Goal: Find contact information: Find contact information

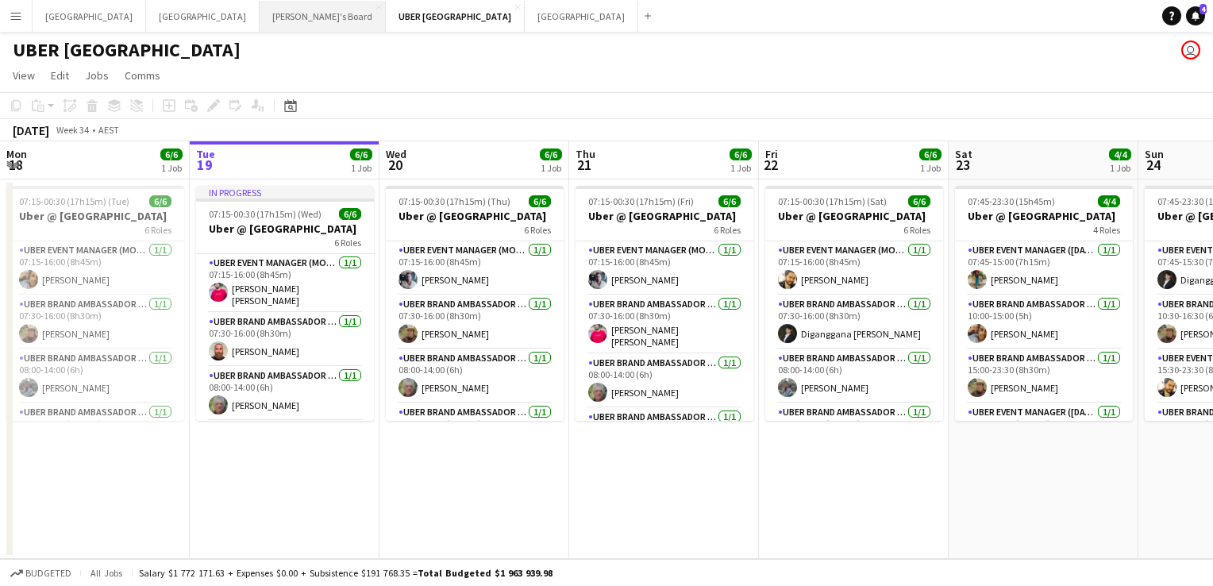
click at [259, 15] on button "Tennille's Board Close" at bounding box center [322, 16] width 126 height 31
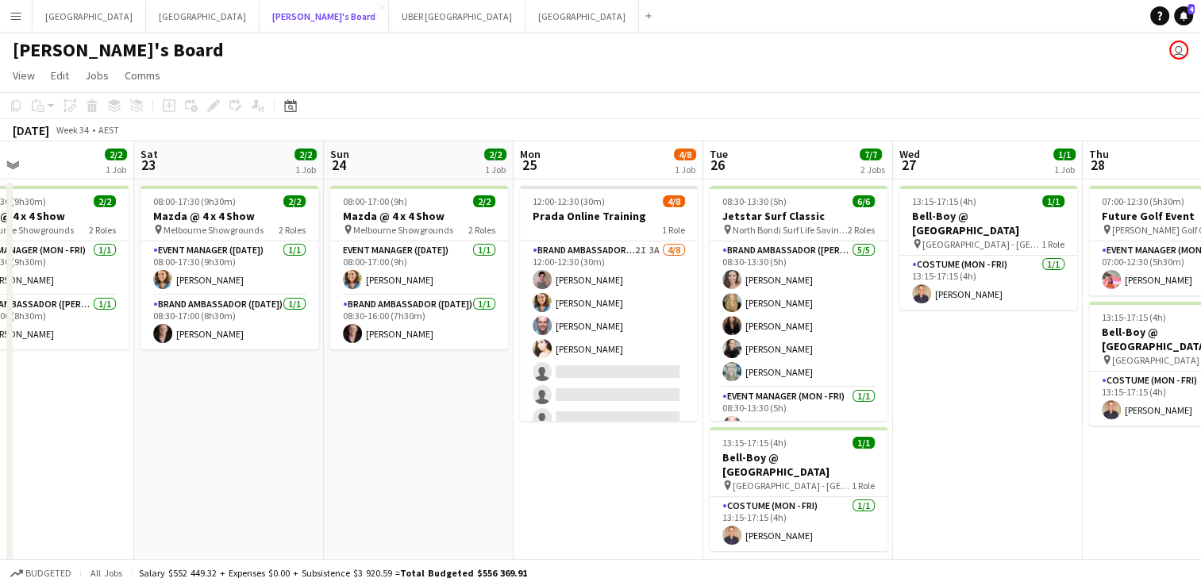
scroll to position [0, 470]
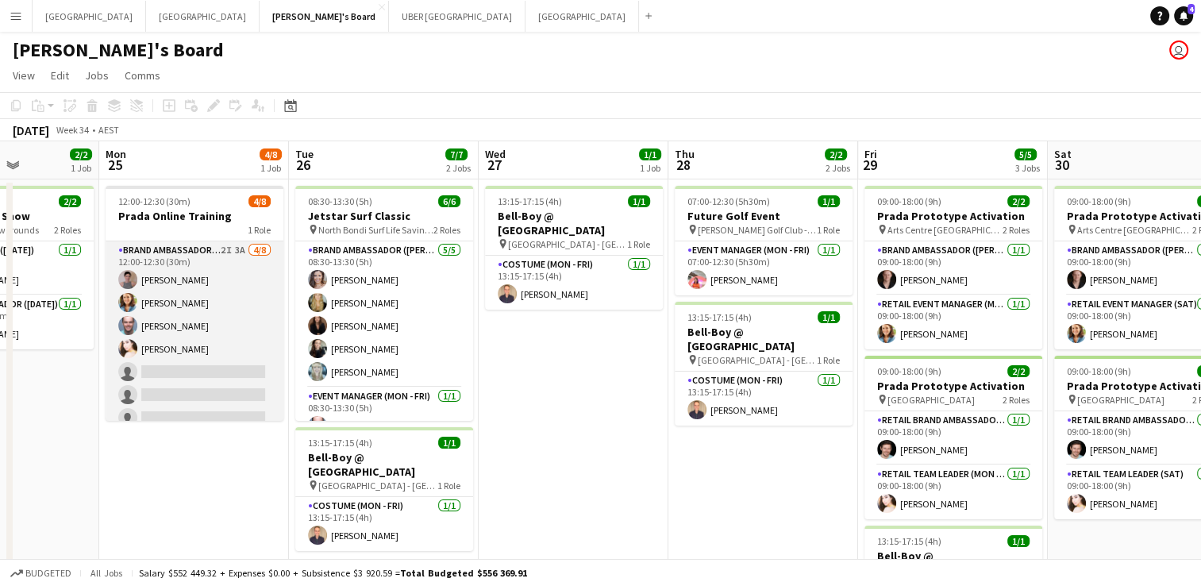
click at [169, 377] on app-card-role "Brand Ambassador (Mon - Fri) 2I 3A [DATE] 12:00-12:30 (30m) [PERSON_NAME] [PERS…" at bounding box center [195, 348] width 178 height 215
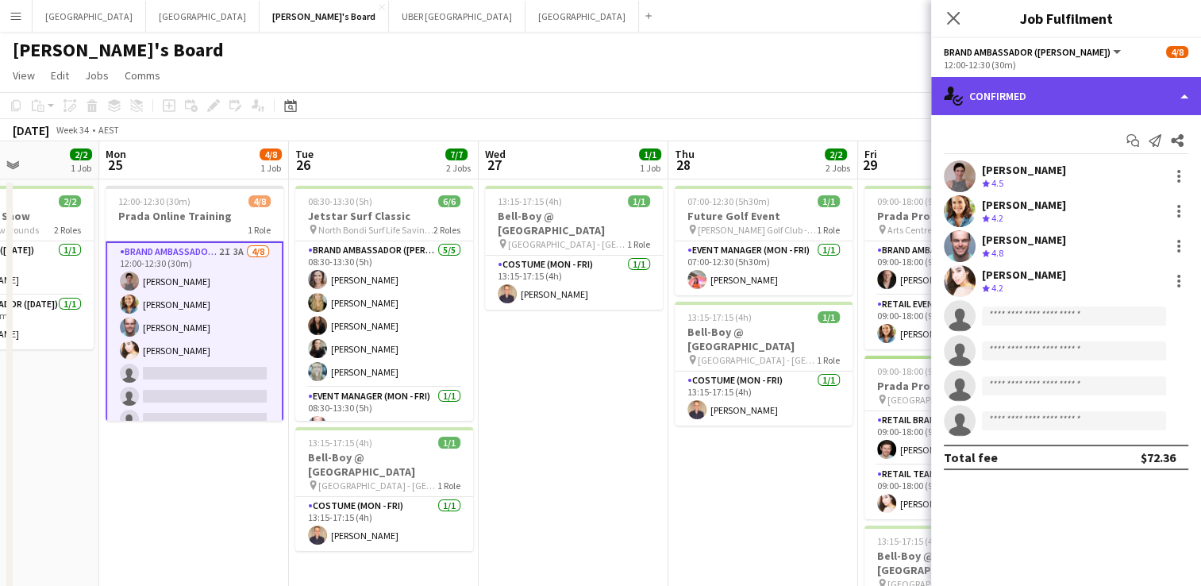
click at [1053, 90] on div "single-neutral-actions-check-2 Confirmed" at bounding box center [1066, 96] width 270 height 38
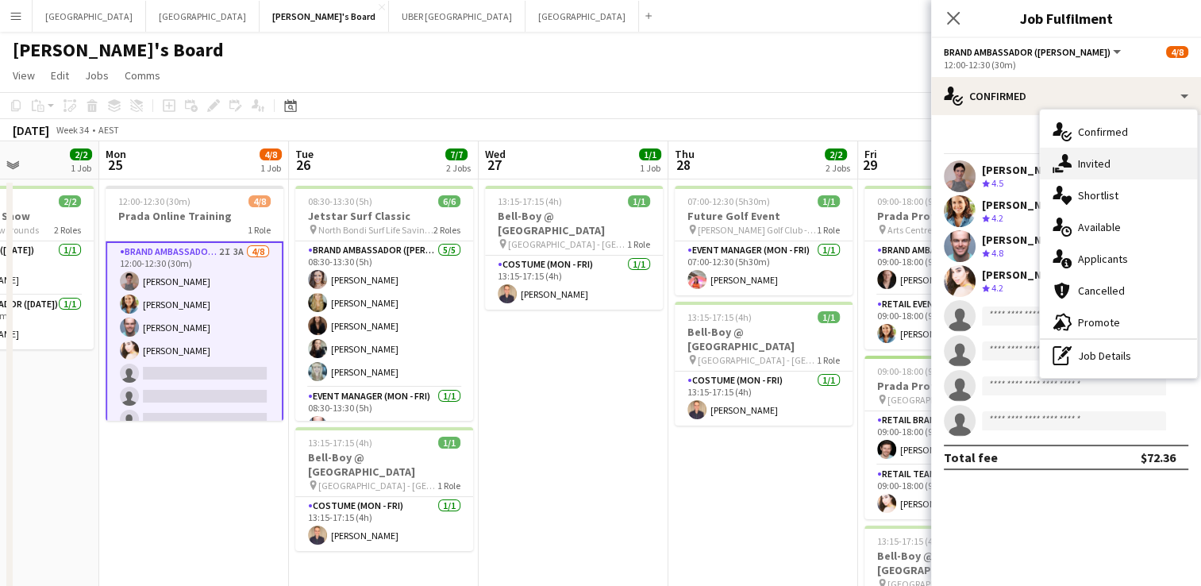
click at [1082, 165] on div "single-neutral-actions-share-1 Invited" at bounding box center [1118, 164] width 157 height 32
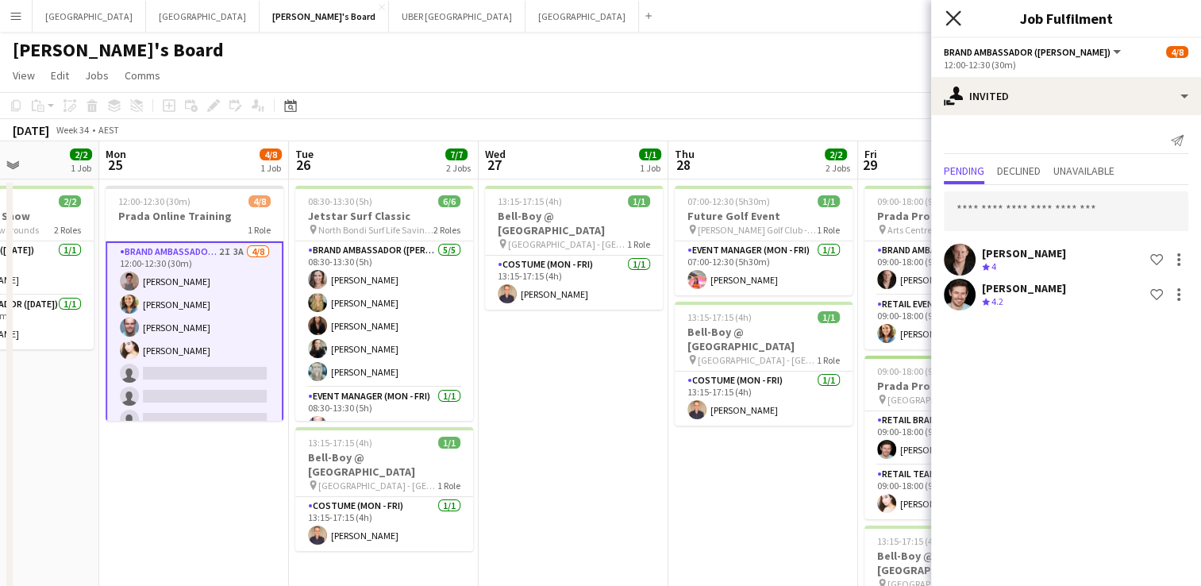
click at [951, 13] on icon "Close pop-in" at bounding box center [952, 17] width 15 height 15
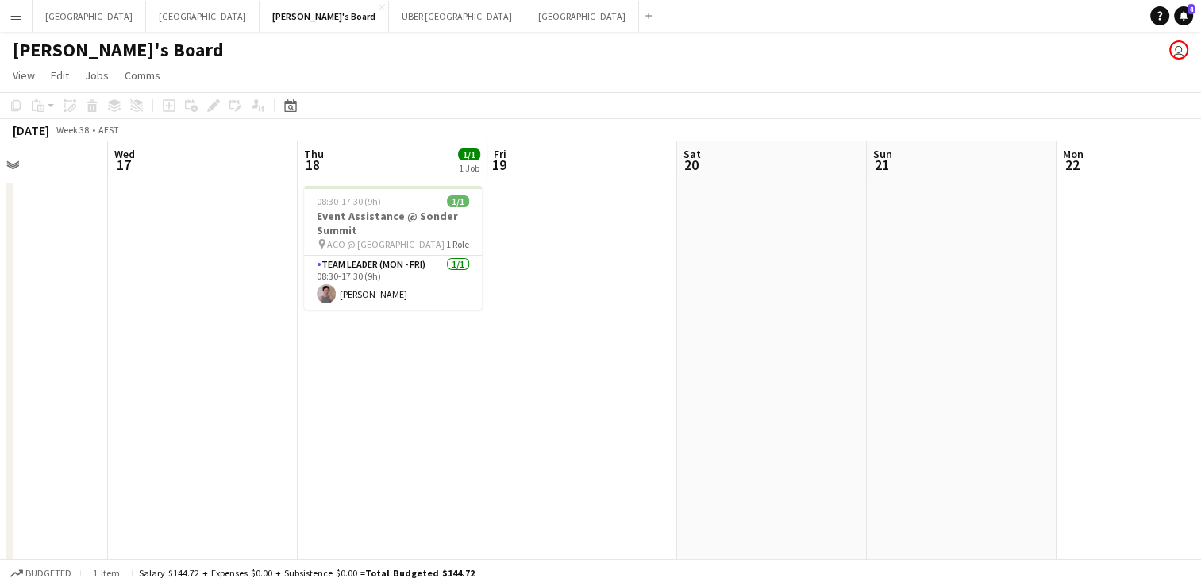
scroll to position [0, 701]
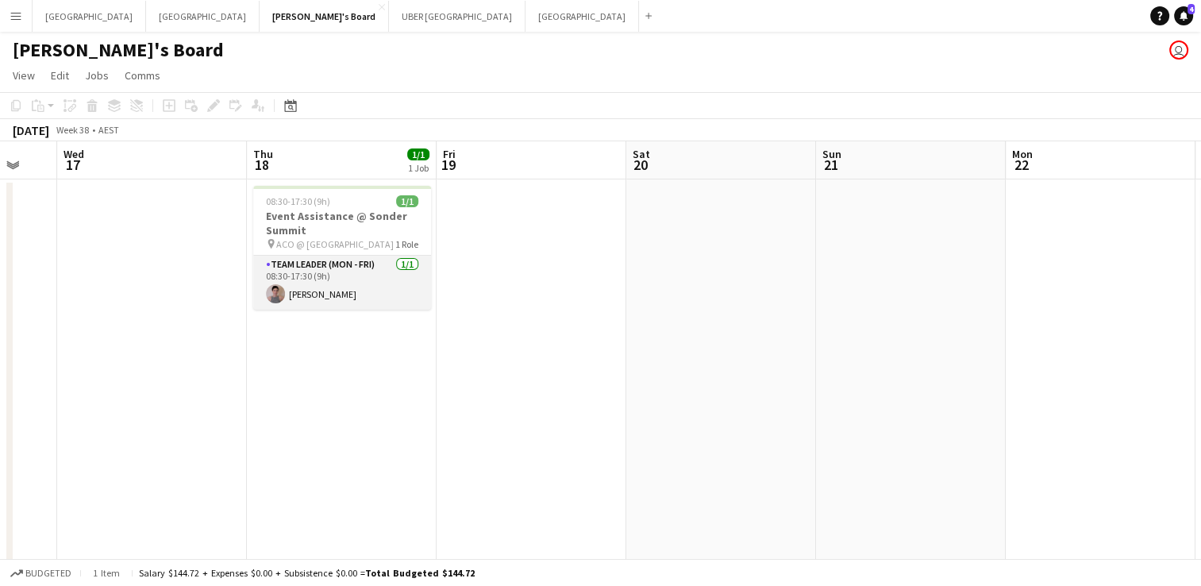
click at [317, 294] on app-card-role "Team Leader (Mon - Fri) [DATE] 08:30-17:30 (9h) [PERSON_NAME]" at bounding box center [342, 283] width 178 height 54
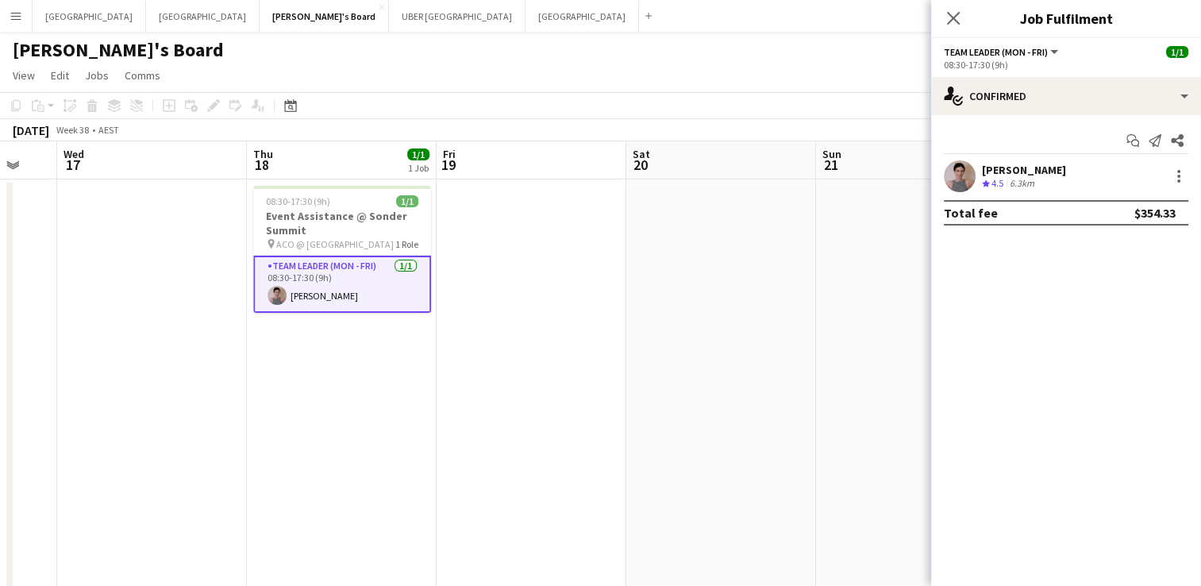
click at [986, 171] on div "[PERSON_NAME]" at bounding box center [1024, 170] width 84 height 14
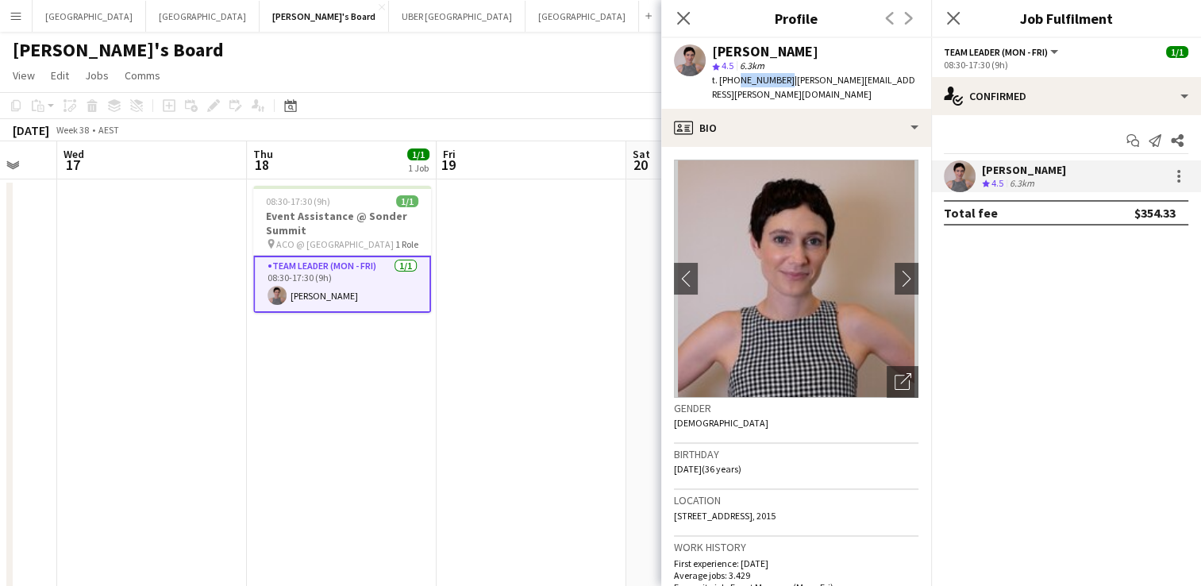
drag, startPoint x: 778, startPoint y: 82, endPoint x: 733, endPoint y: 77, distance: 44.7
click at [733, 77] on div "t. [PHONE_NUMBER] | [PERSON_NAME][EMAIL_ADDRESS][PERSON_NAME][DOMAIN_NAME]" at bounding box center [815, 87] width 206 height 29
copy span "431963054"
click at [949, 26] on app-icon "Close pop-in" at bounding box center [953, 18] width 23 height 23
